Goal: Communication & Community: Ask a question

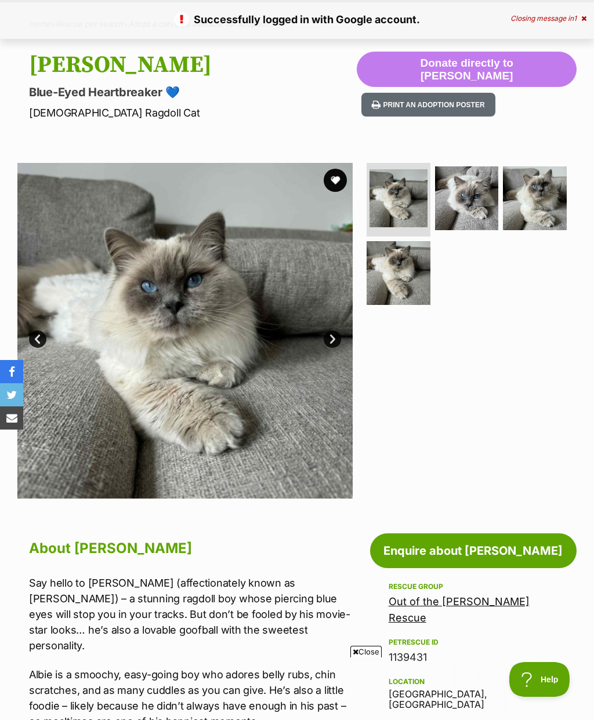
click at [484, 545] on link "Enquire about [PERSON_NAME]" at bounding box center [473, 550] width 206 height 35
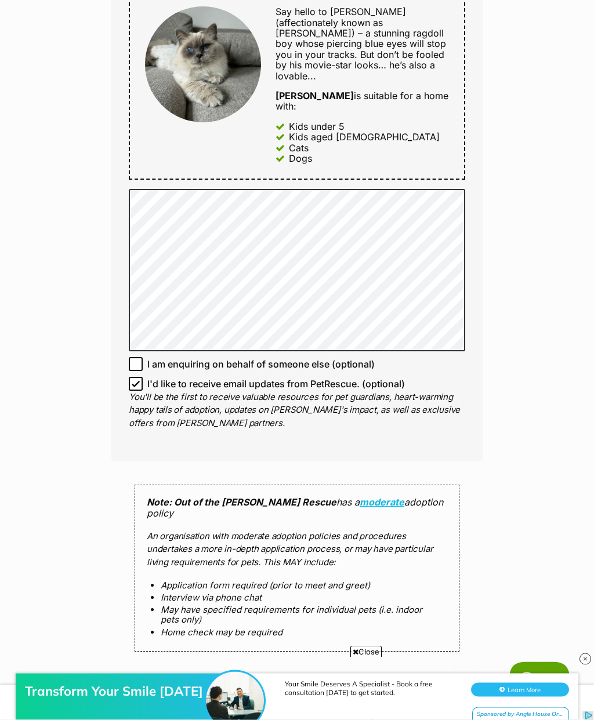
scroll to position [666, 0]
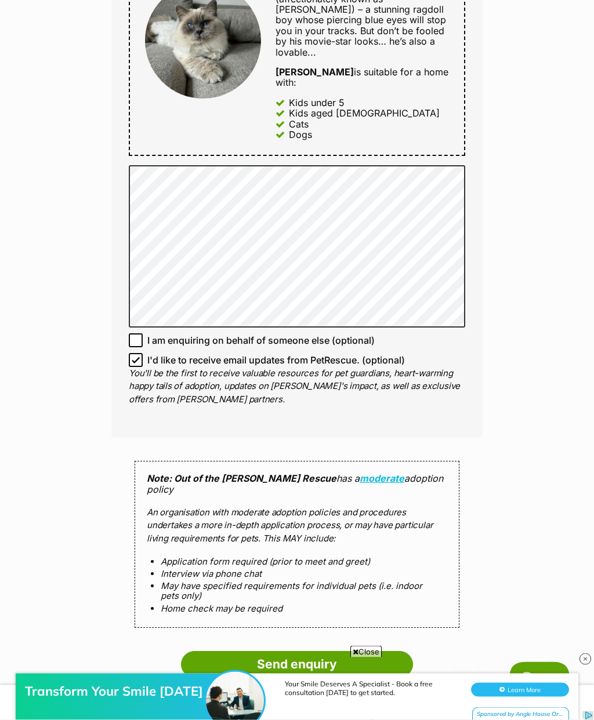
click at [135, 354] on input "I'd like to receive email updates from PetRescue. (optional)" at bounding box center [136, 361] width 14 height 14
checkbox input "false"
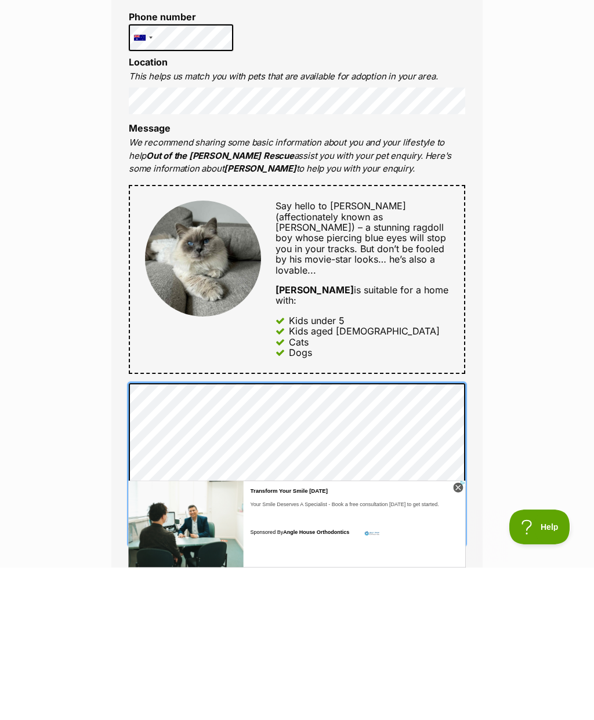
scroll to position [0, 0]
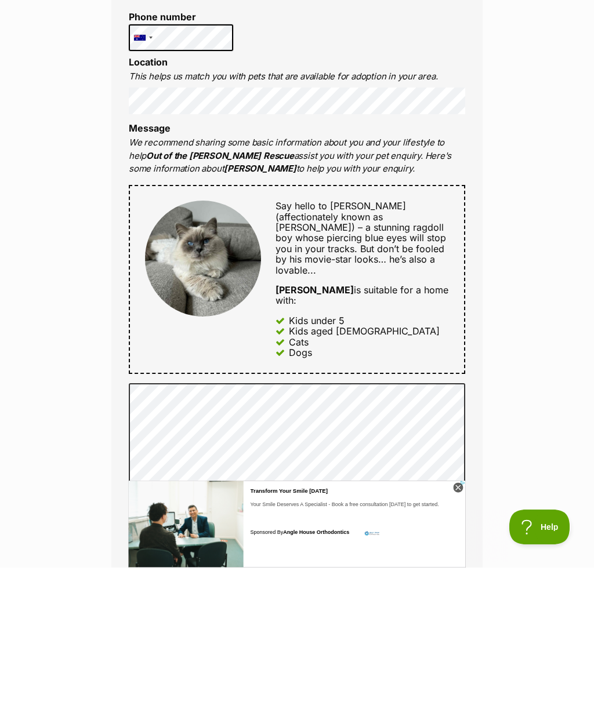
click at [589, 365] on div "Enquire about Albert Want to increase your chances of a successful enquiry? Upd…" at bounding box center [297, 578] width 594 height 1537
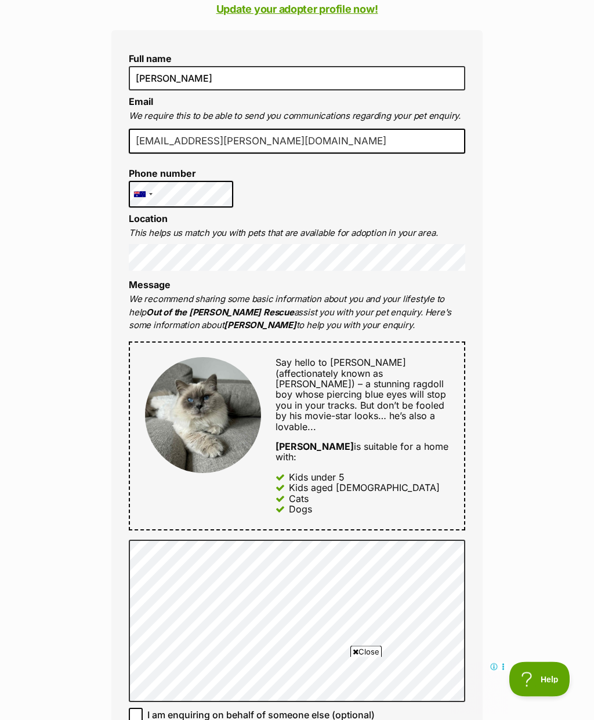
scroll to position [291, 0]
click at [216, 416] on img at bounding box center [203, 416] width 116 height 116
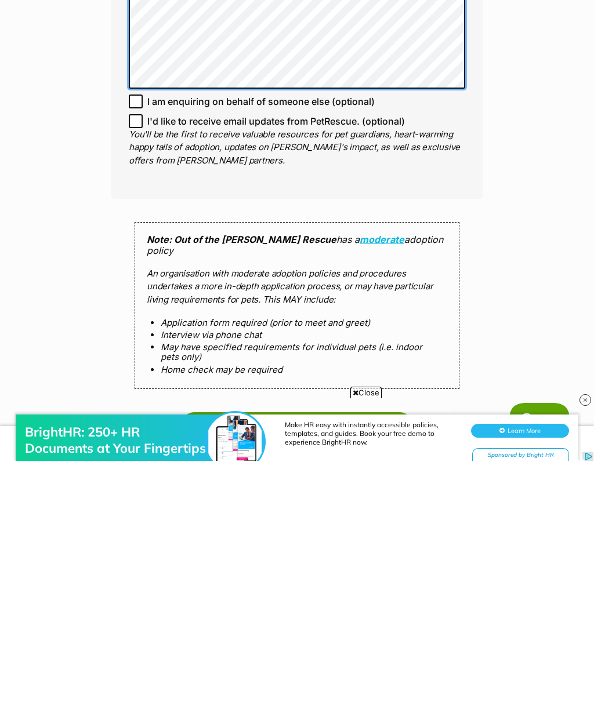
scroll to position [719, 0]
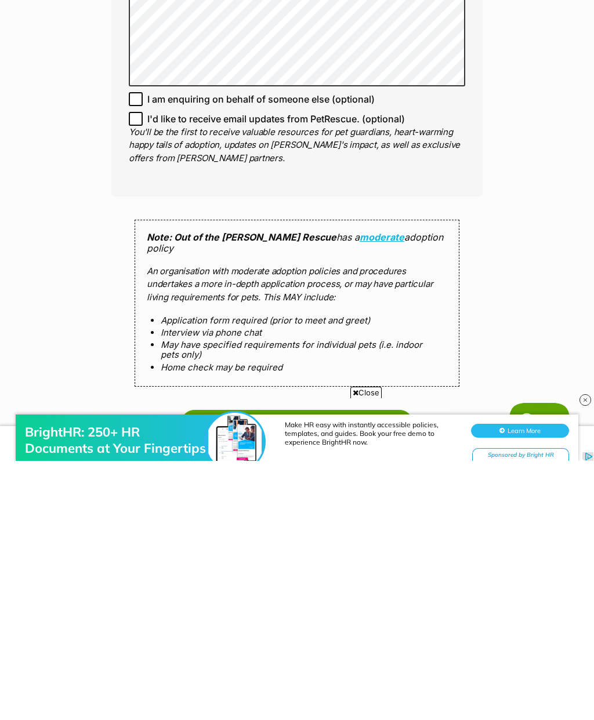
click at [328, 669] on input "Send enquiry" at bounding box center [297, 682] width 232 height 27
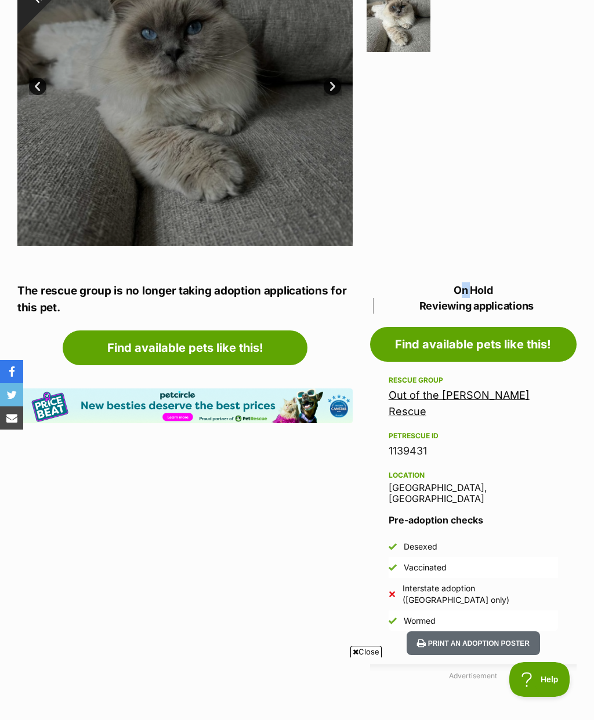
scroll to position [122, 0]
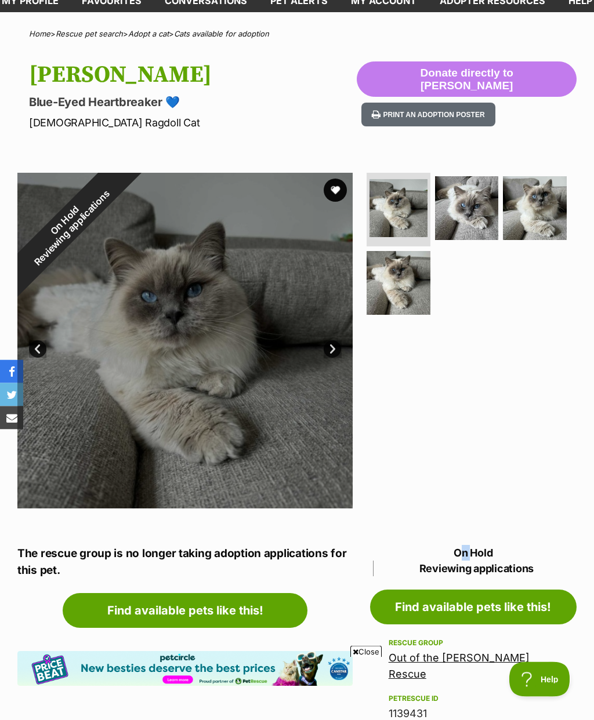
click at [331, 344] on link "Next" at bounding box center [332, 349] width 17 height 17
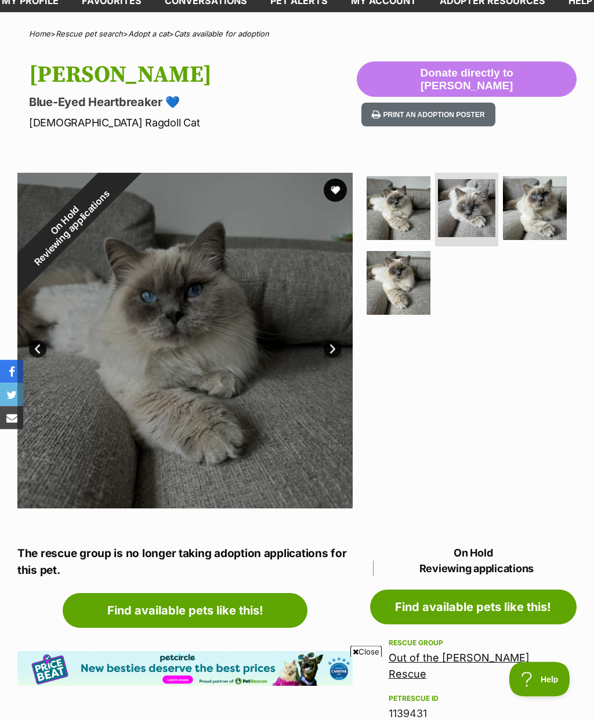
scroll to position [70, 0]
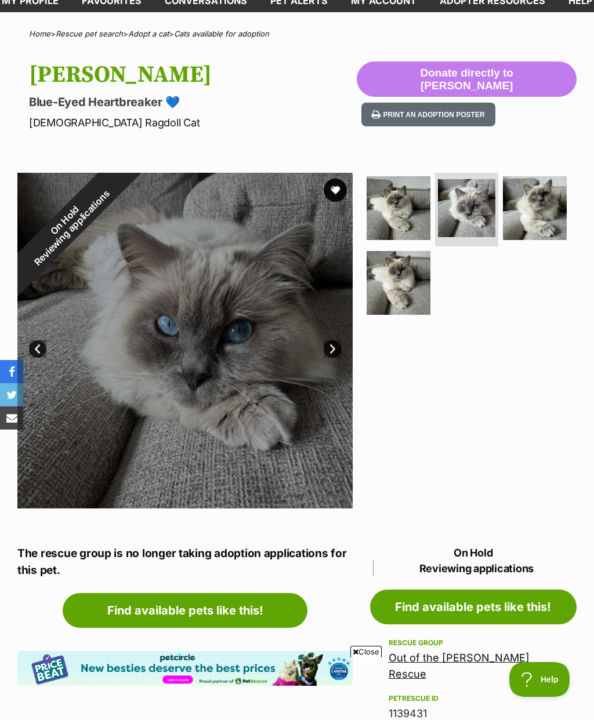
click at [119, 275] on div "On Hold Reviewing applications" at bounding box center [68, 224] width 102 height 102
click at [531, 209] on img at bounding box center [535, 208] width 64 height 64
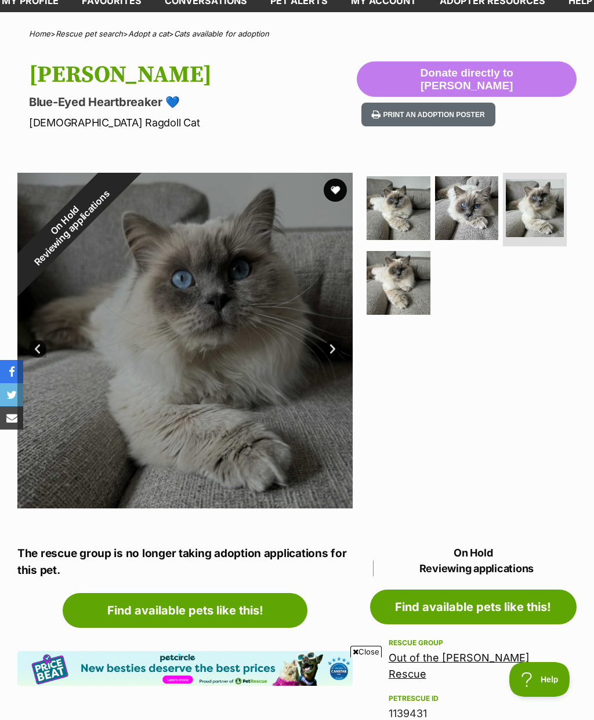
click at [405, 288] on img at bounding box center [398, 283] width 64 height 64
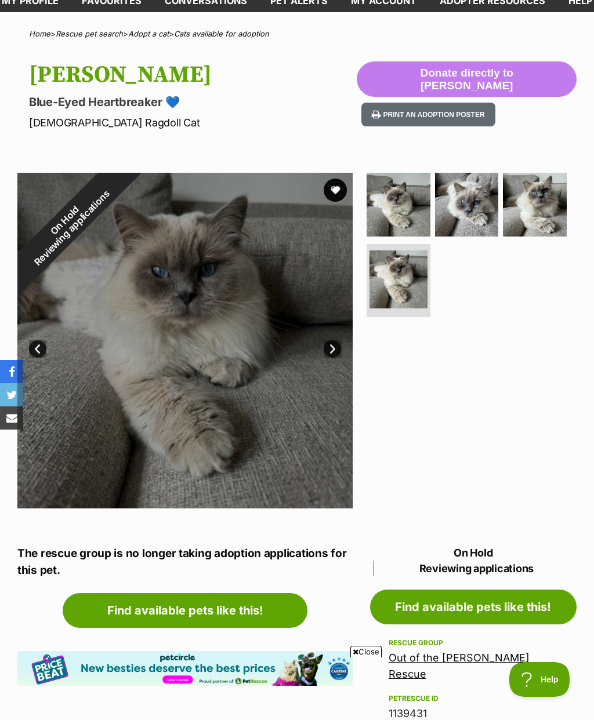
click at [473, 210] on img at bounding box center [467, 205] width 64 height 64
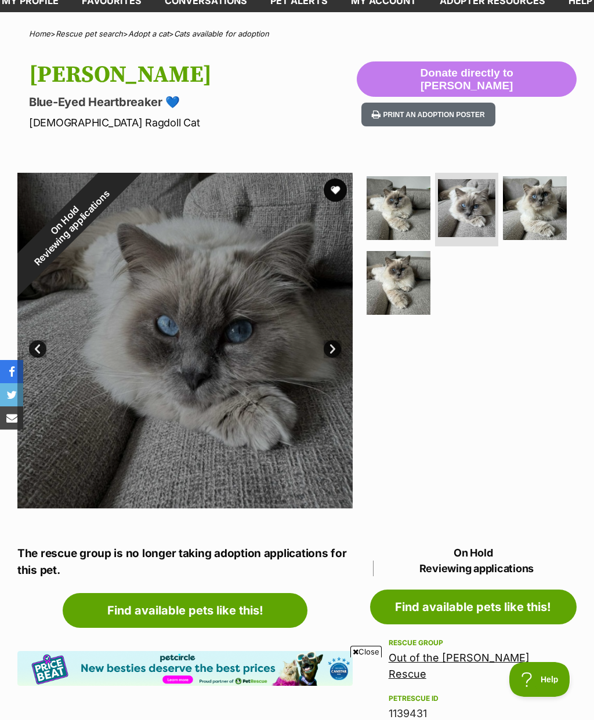
click at [404, 223] on img at bounding box center [398, 208] width 64 height 64
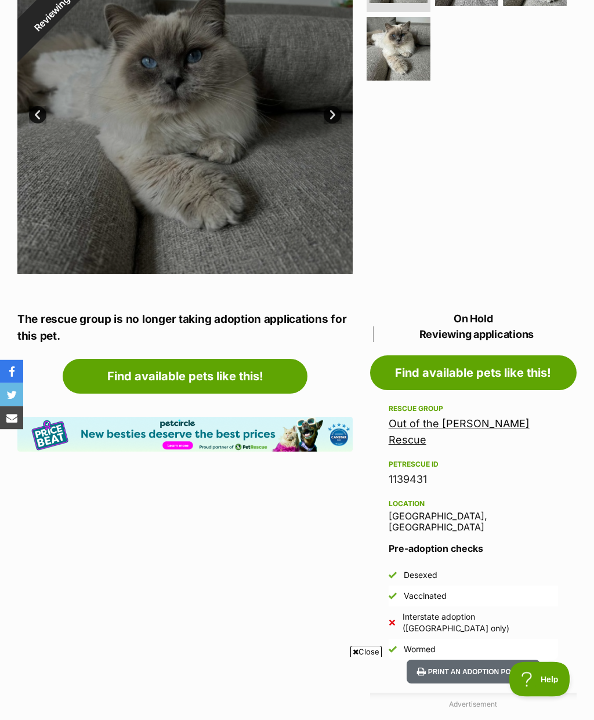
scroll to position [307, 0]
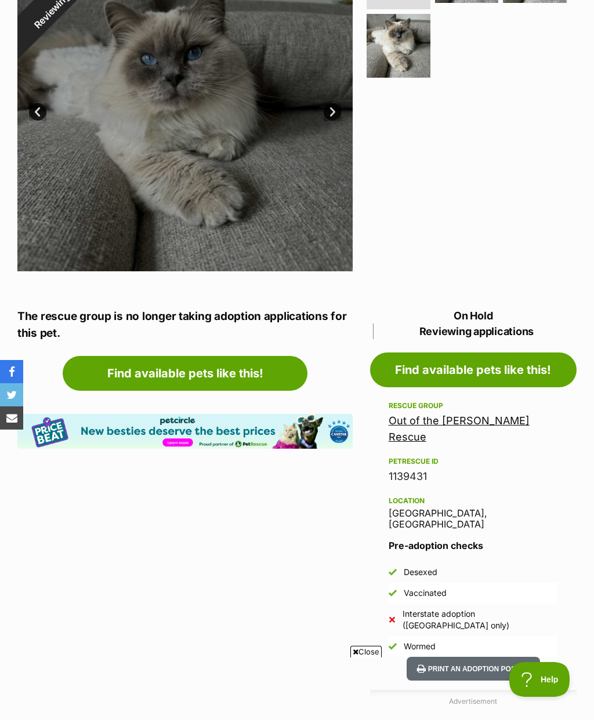
click at [292, 357] on link "Find available pets like this!" at bounding box center [185, 373] width 245 height 35
